Goal: Task Accomplishment & Management: Manage account settings

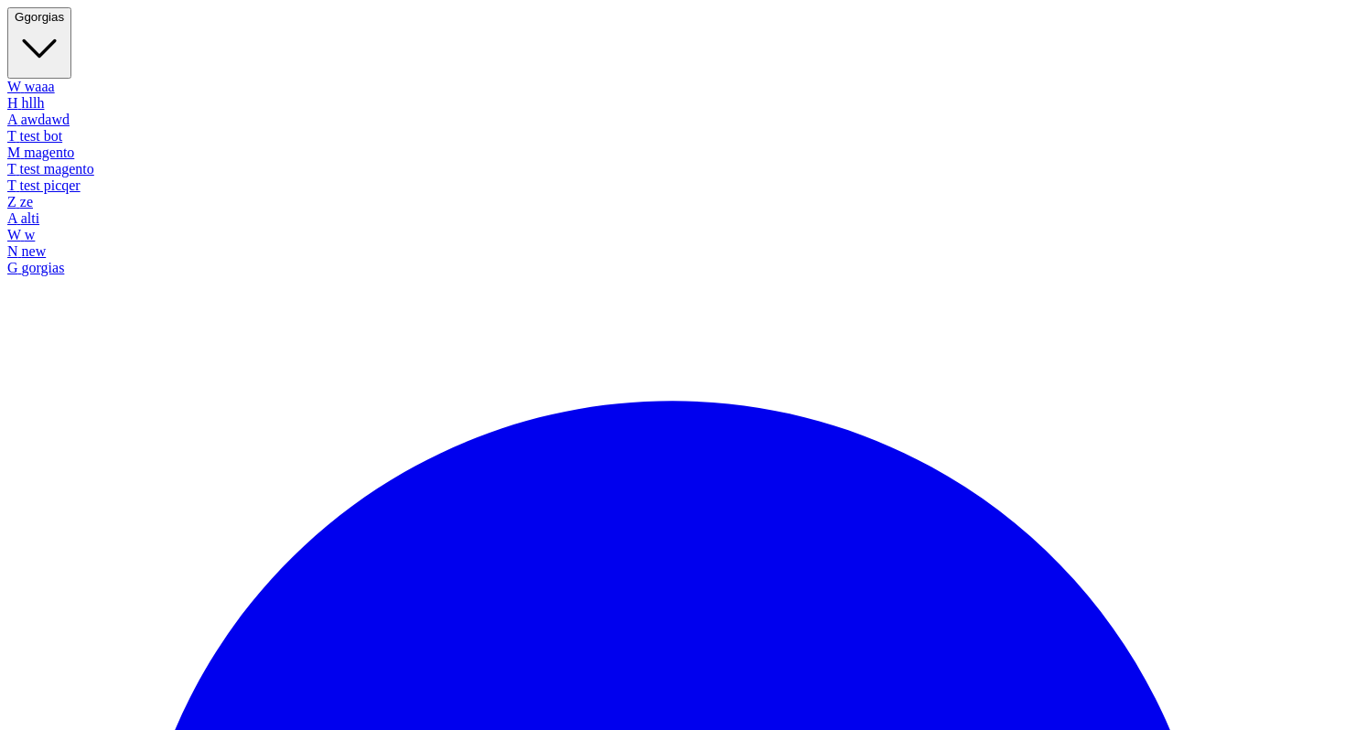
click at [71, 26] on button "G gorgias" at bounding box center [39, 42] width 64 height 71
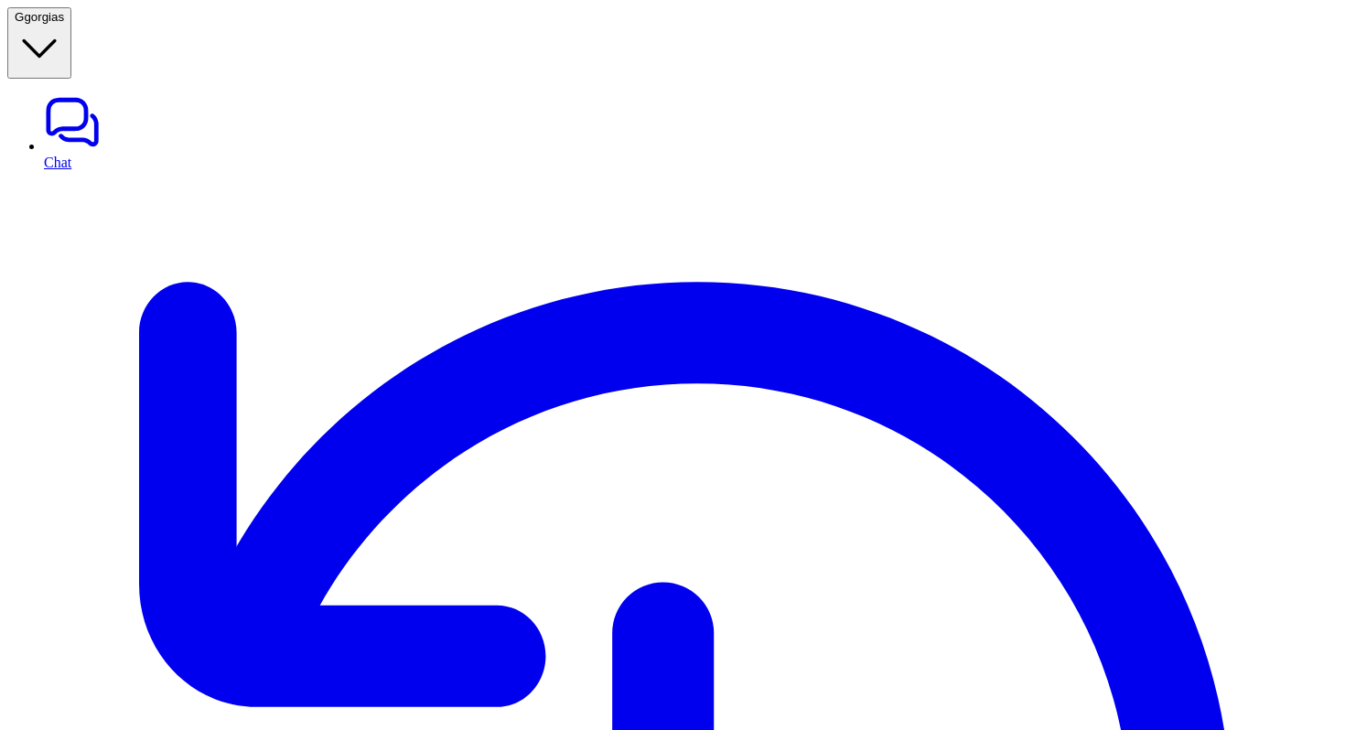
type textarea "**********"
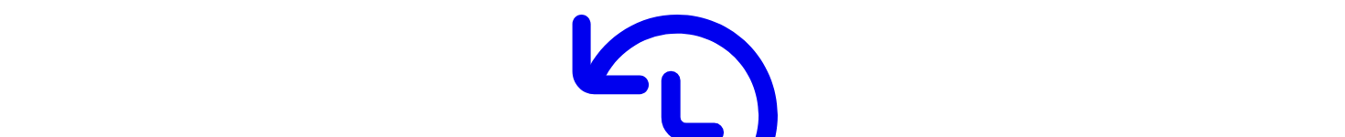
scroll to position [258, 0]
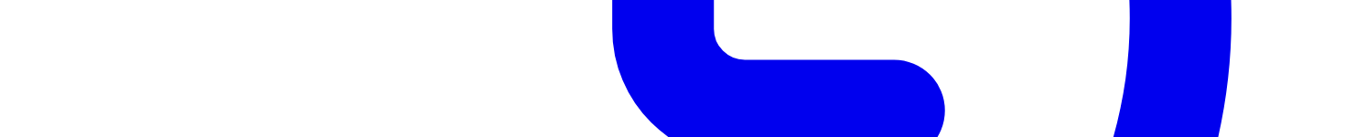
scroll to position [771, 0]
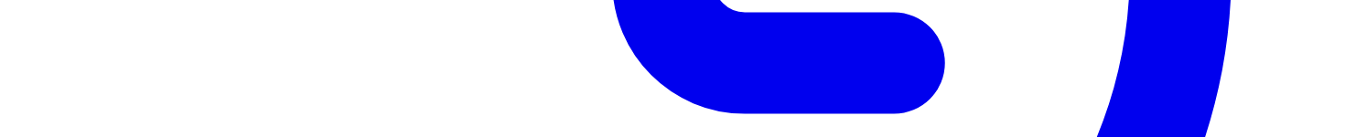
scroll to position [850, 0]
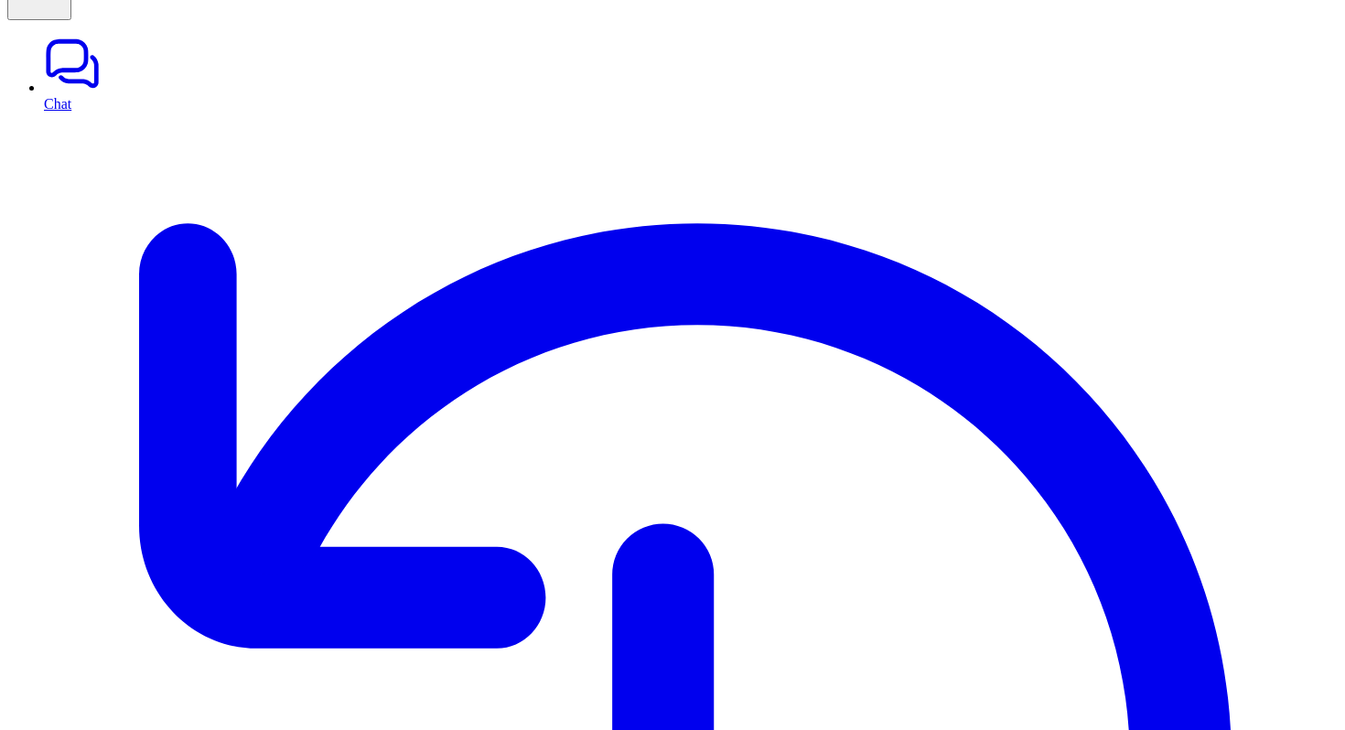
scroll to position [130, 0]
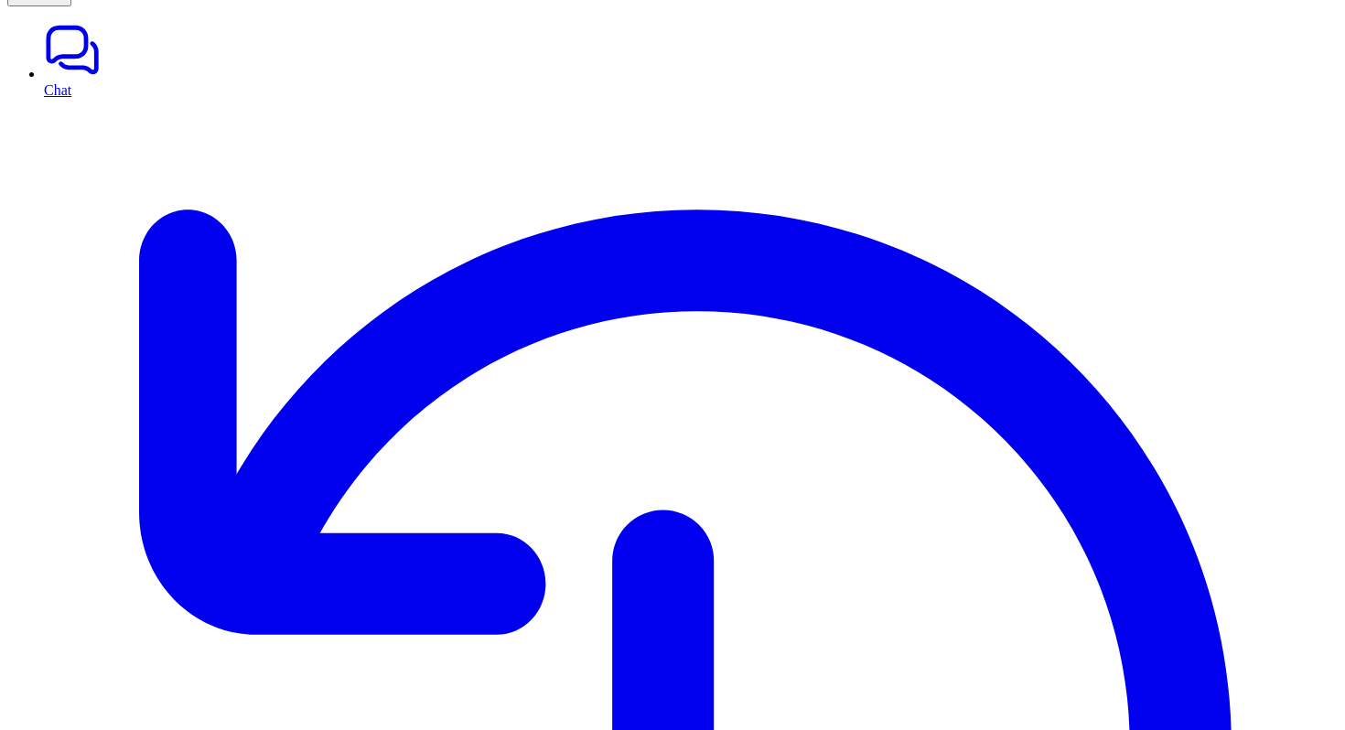
scroll to position [130, 0]
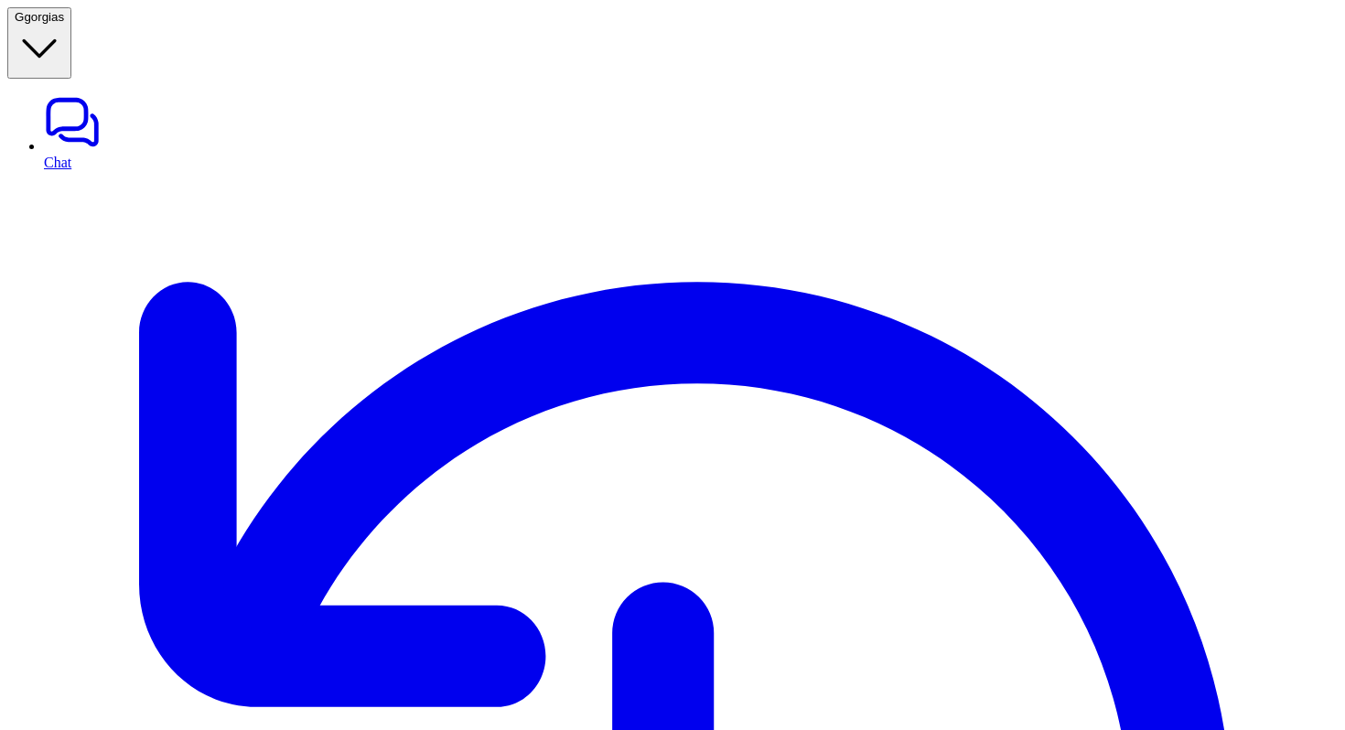
type textarea "**********"
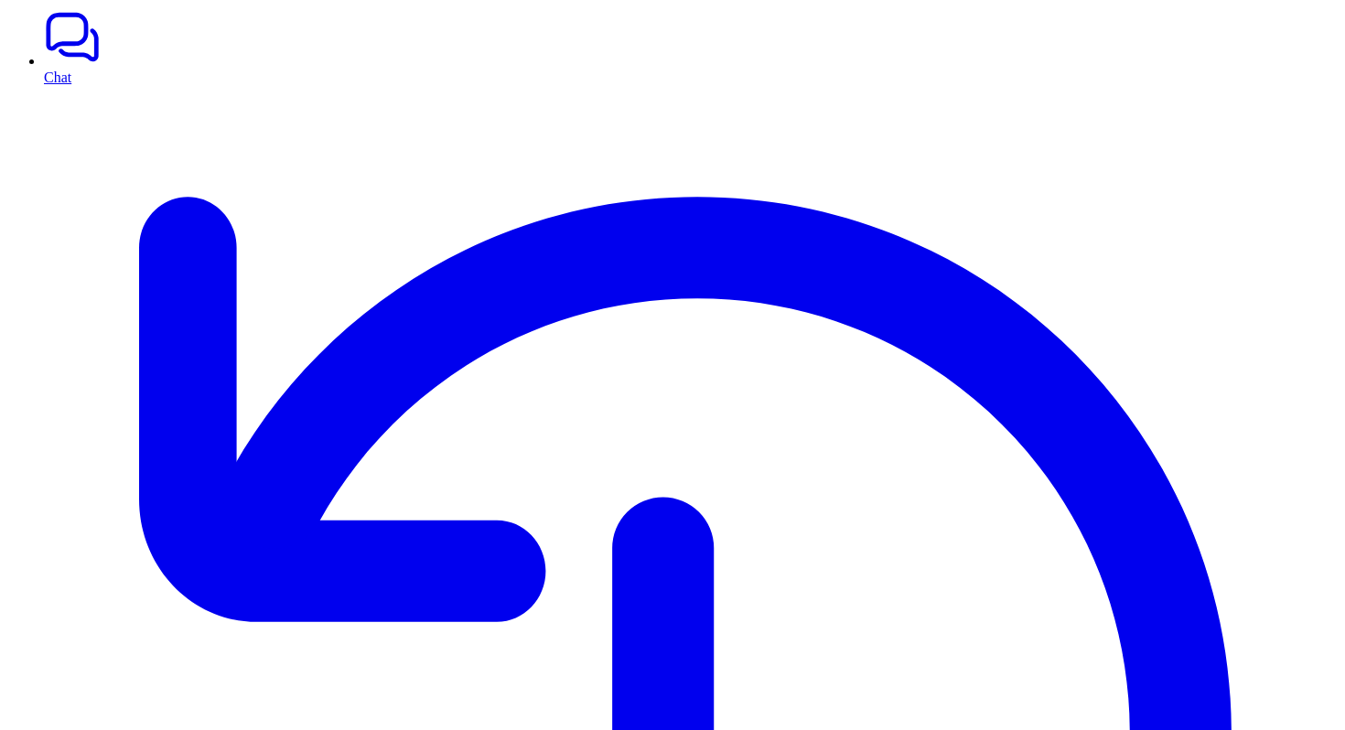
scroll to position [130, 0]
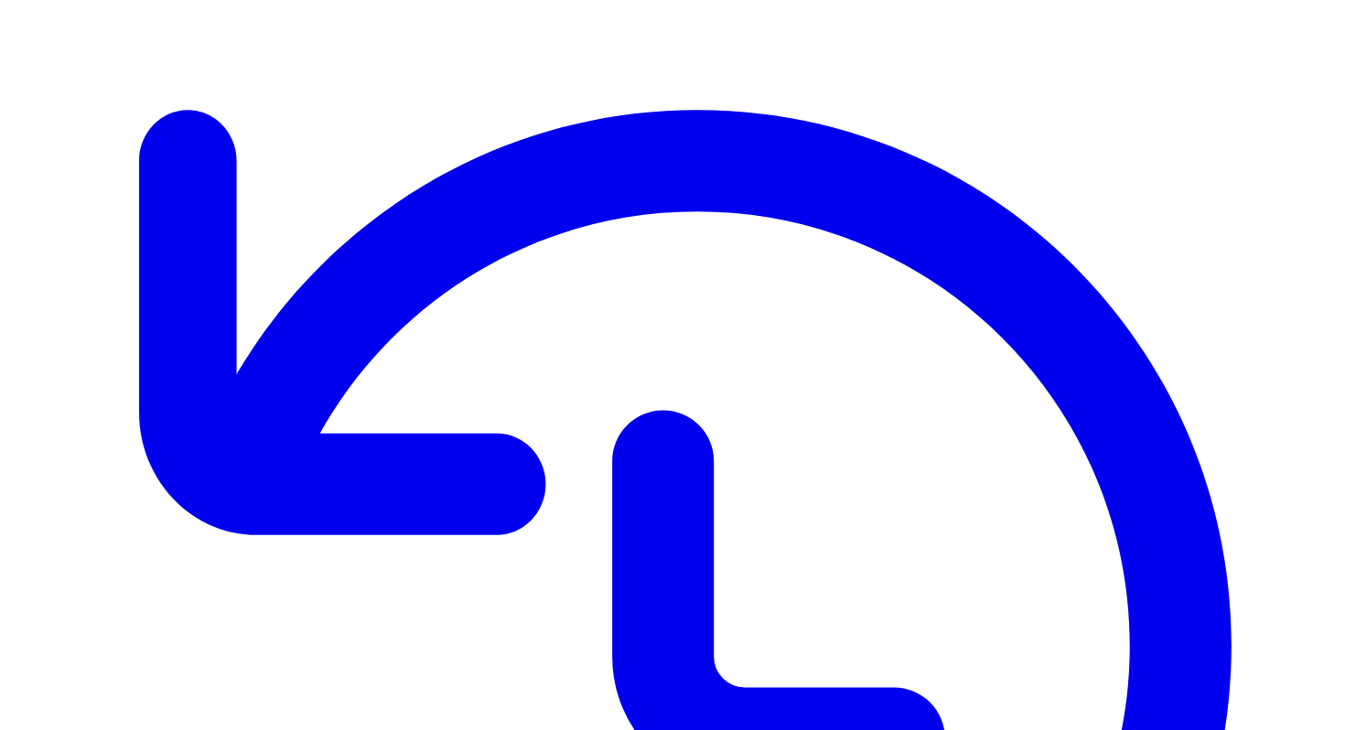
scroll to position [155, 0]
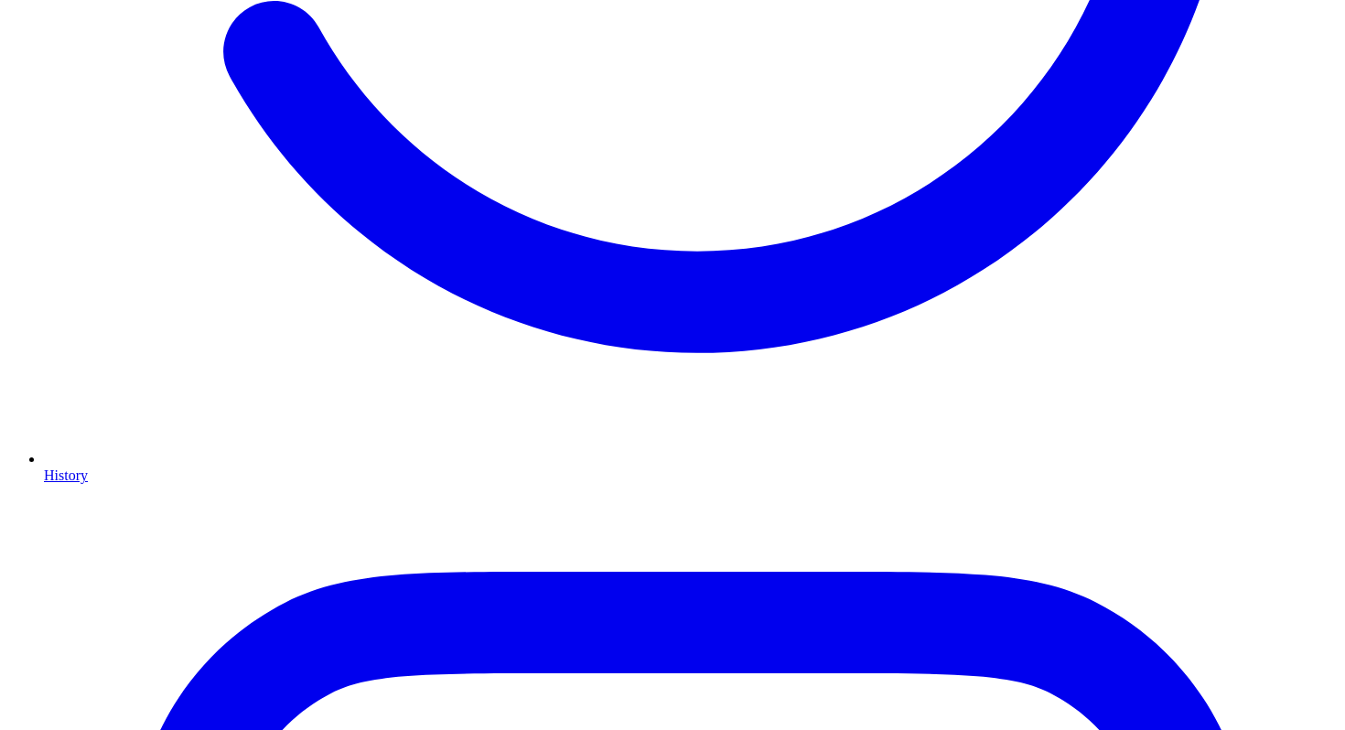
scroll to position [1004, 0]
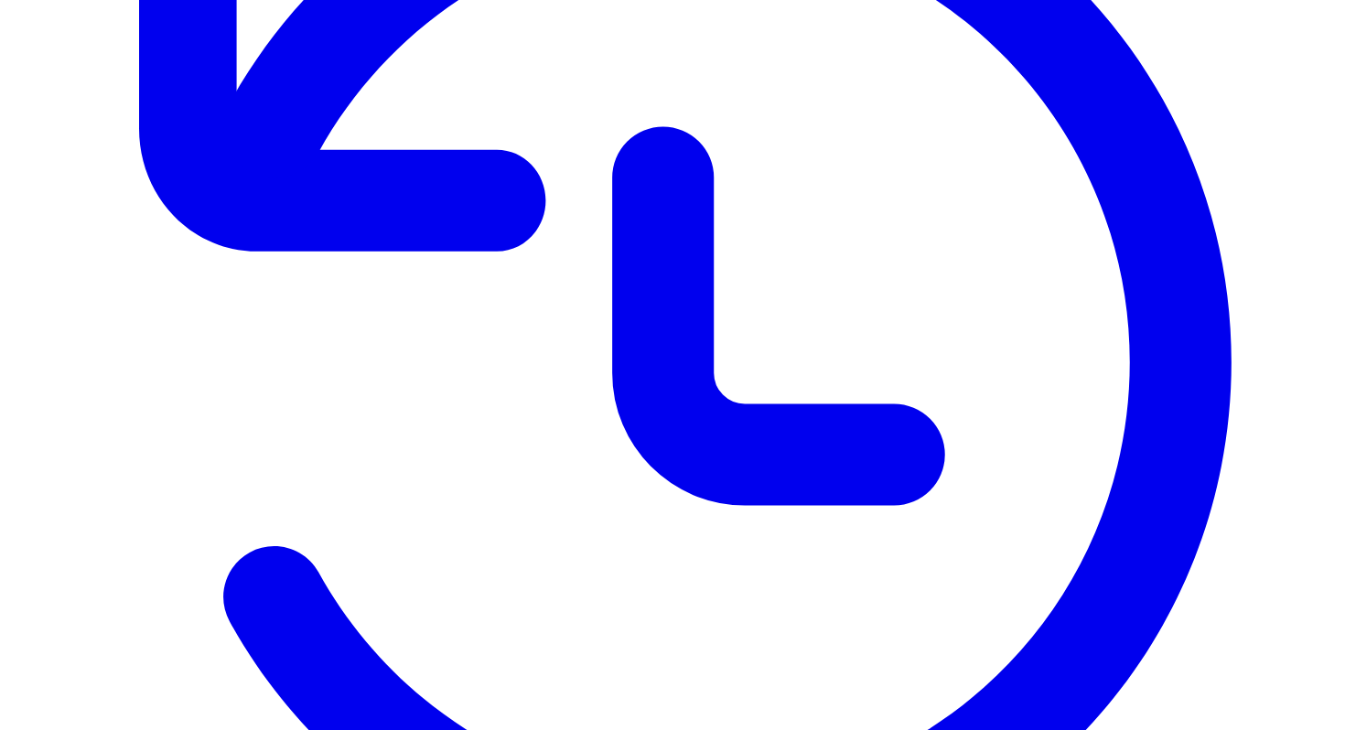
scroll to position [500, 0]
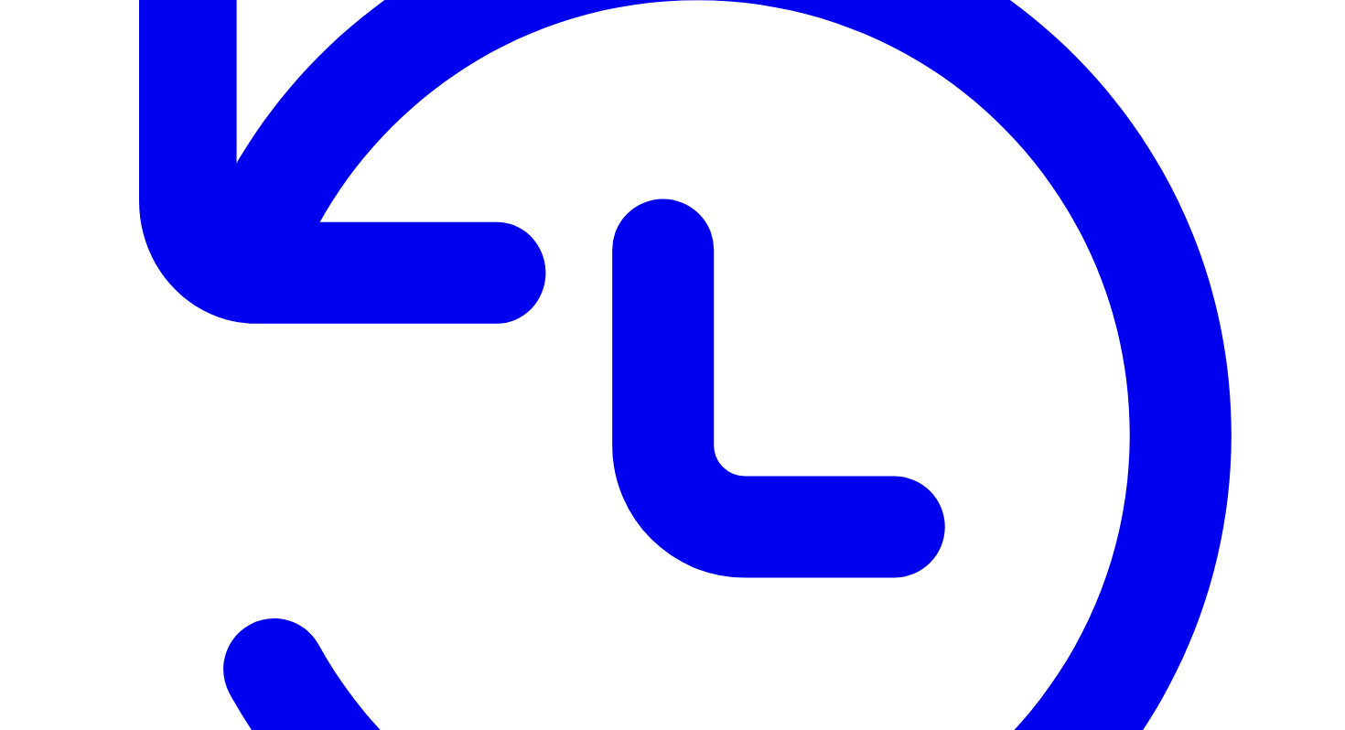
scroll to position [415, 0]
